Goal: Information Seeking & Learning: Learn about a topic

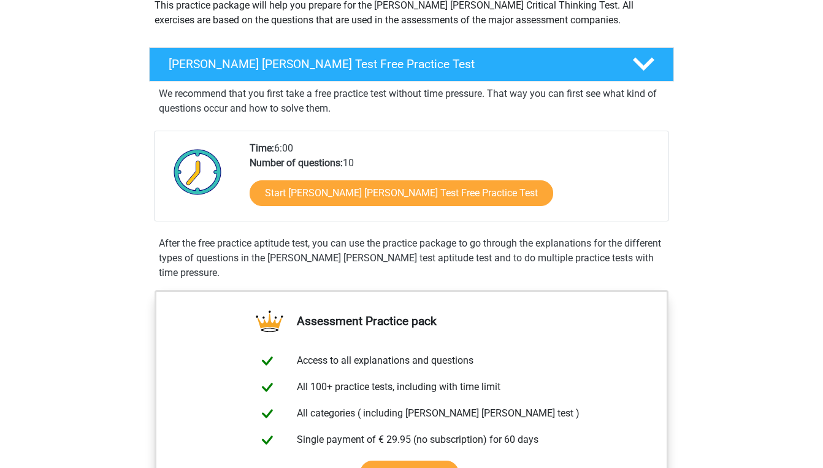
scroll to position [163, 0]
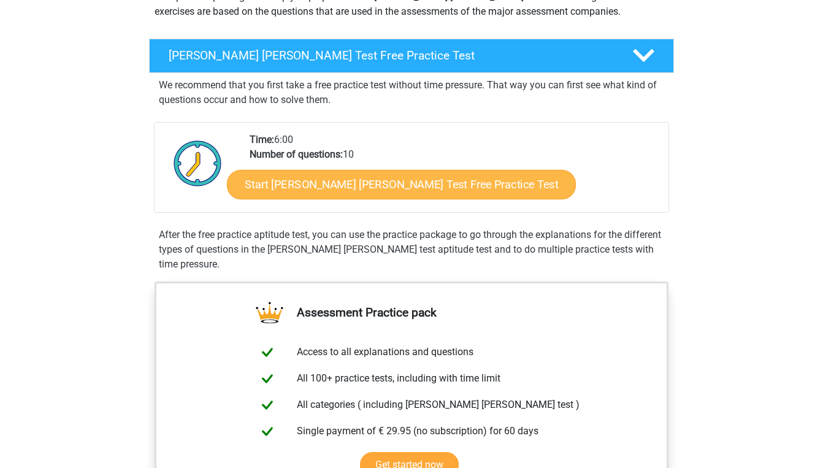
click at [310, 196] on link "Start Watson Glaser Test Free Practice Test" at bounding box center [401, 184] width 349 height 29
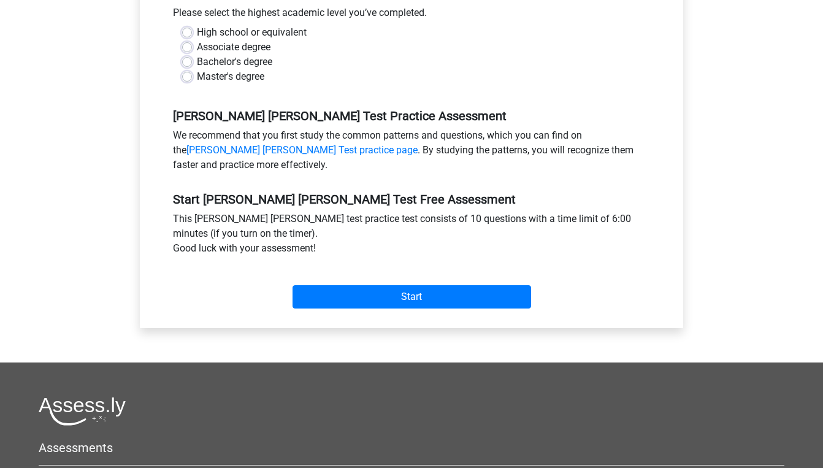
scroll to position [302, 0]
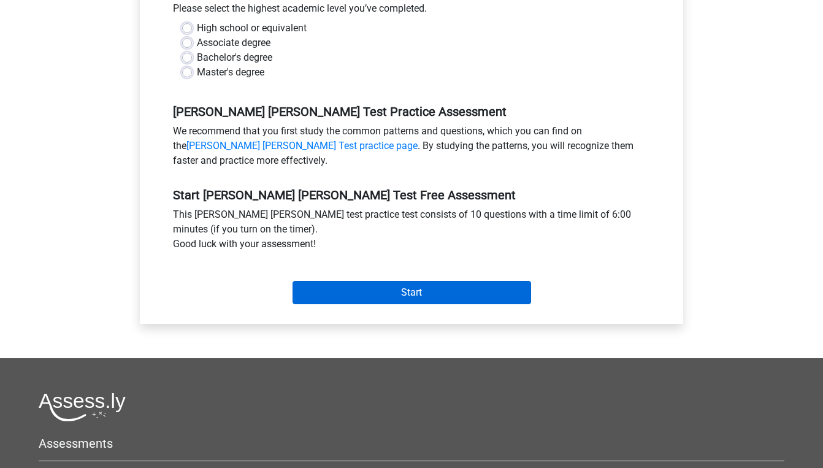
click at [376, 281] on input "Start" at bounding box center [411, 292] width 239 height 23
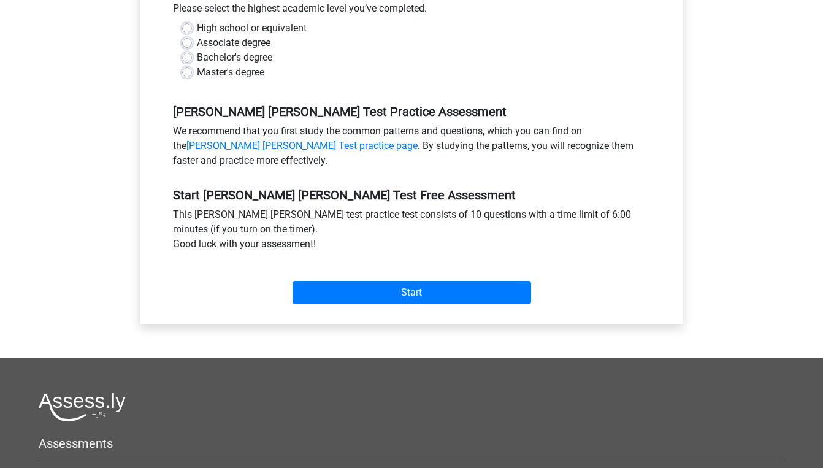
click at [197, 65] on label "Master's degree" at bounding box center [230, 72] width 67 height 15
click at [184, 65] on input "Master's degree" at bounding box center [187, 71] width 10 height 12
radio input "true"
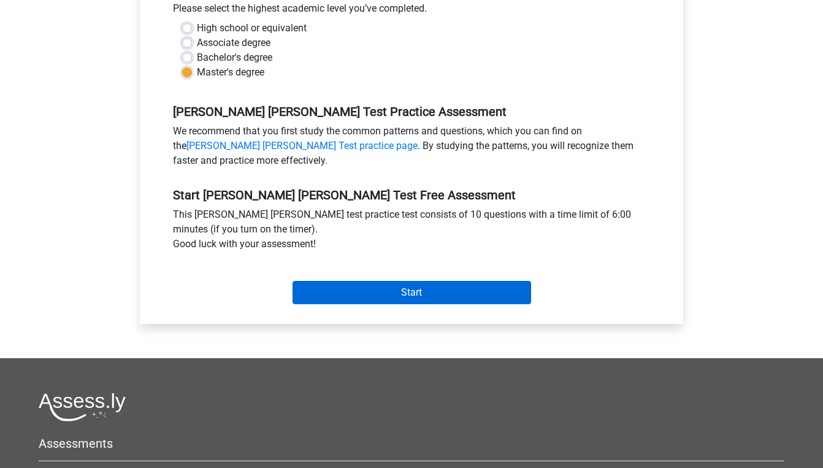
click at [384, 281] on input "Start" at bounding box center [411, 292] width 239 height 23
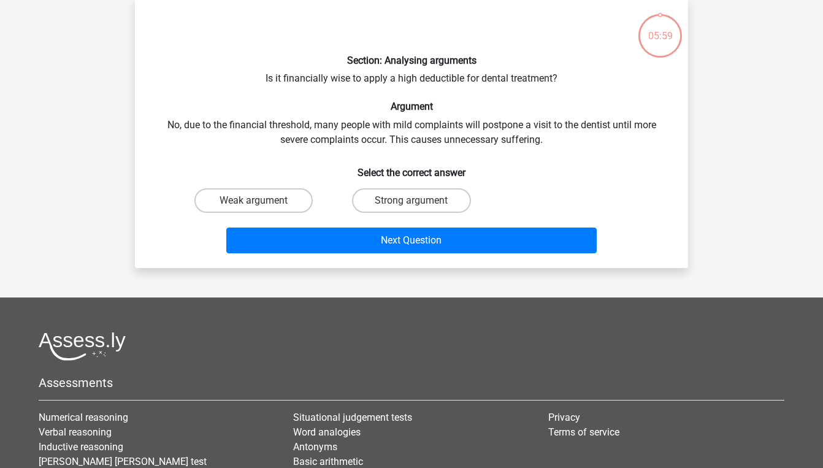
scroll to position [59, 0]
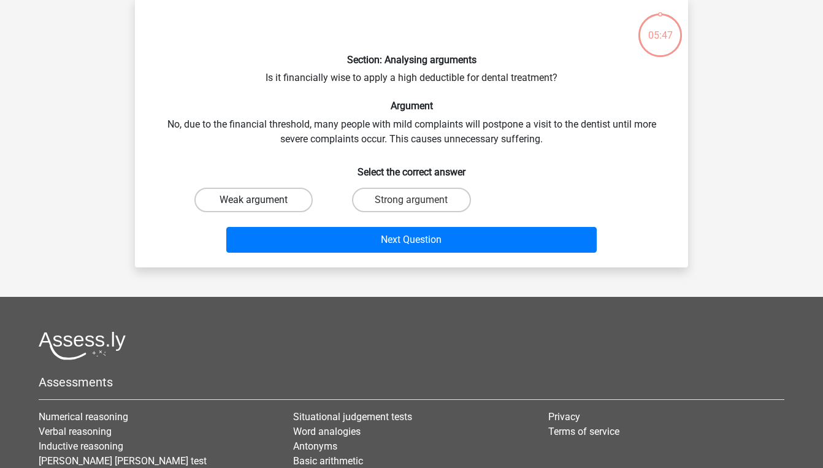
click at [251, 202] on label "Weak argument" at bounding box center [253, 200] width 118 height 25
click at [254, 202] on input "Weak argument" at bounding box center [258, 204] width 8 height 8
radio input "true"
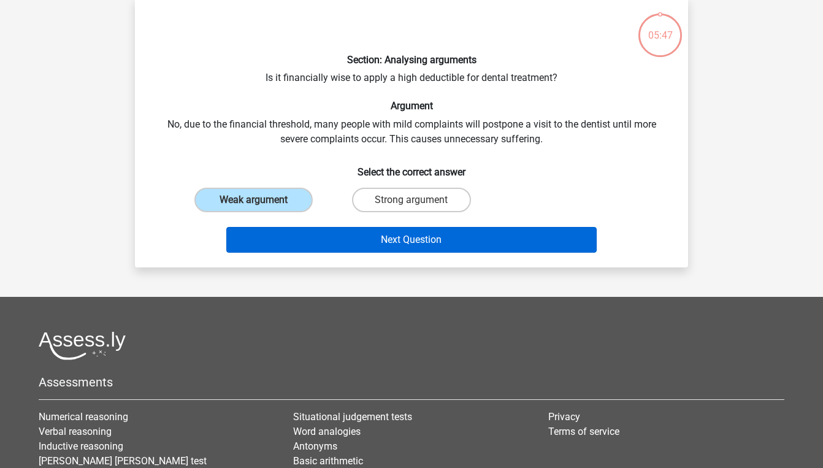
click at [375, 245] on button "Next Question" at bounding box center [411, 240] width 371 height 26
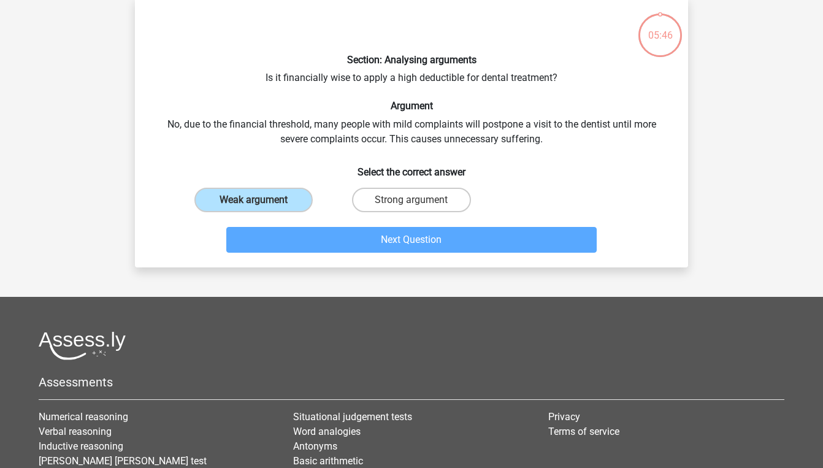
scroll to position [56, 0]
